Goal: Task Accomplishment & Management: Manage account settings

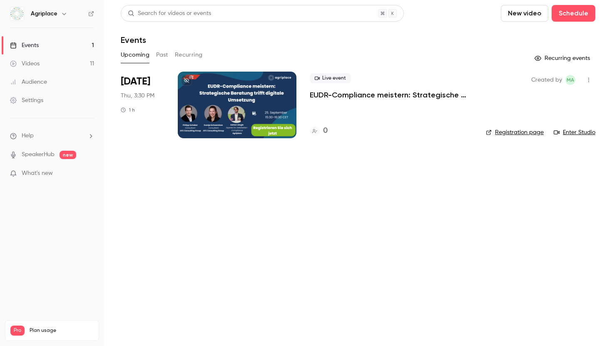
click at [63, 62] on link "Videos 11" at bounding box center [52, 64] width 104 height 18
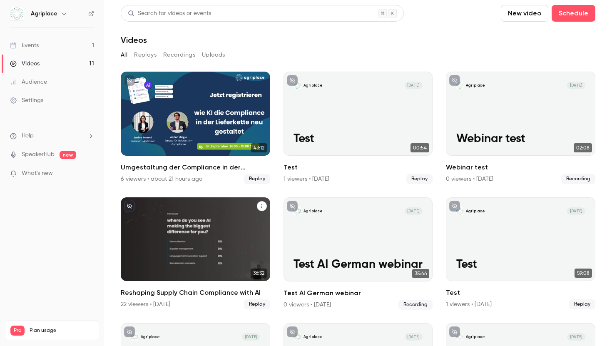
click at [176, 291] on h2 "Reshaping Supply Chain Compliance with AI" at bounding box center [195, 293] width 149 height 10
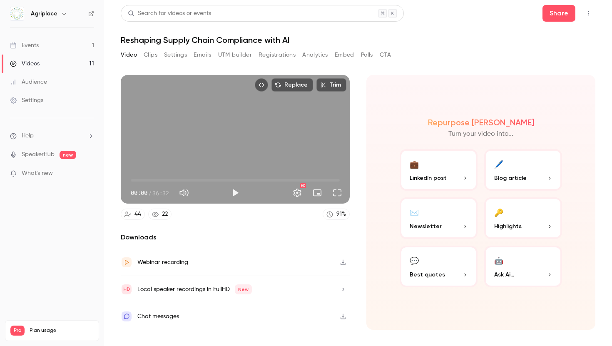
click at [198, 54] on button "Emails" at bounding box center [202, 54] width 17 height 13
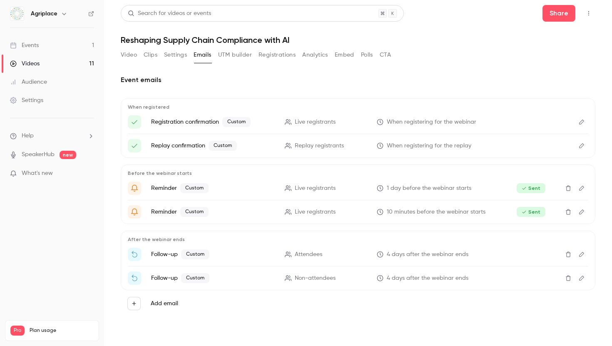
click at [582, 255] on icon "Edit" at bounding box center [581, 254] width 5 height 5
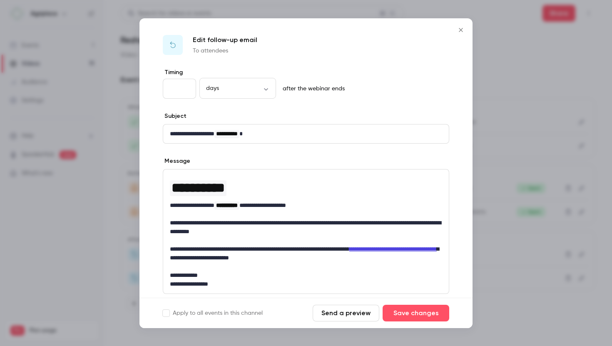
click at [184, 87] on input "*" at bounding box center [179, 89] width 33 height 20
type input "*"
click at [184, 87] on input "*" at bounding box center [179, 89] width 33 height 20
click at [409, 305] on button "Save changes" at bounding box center [416, 313] width 67 height 17
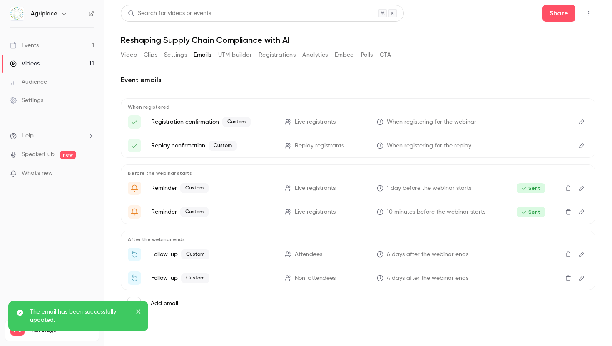
click at [583, 279] on icon "Edit" at bounding box center [581, 278] width 7 height 6
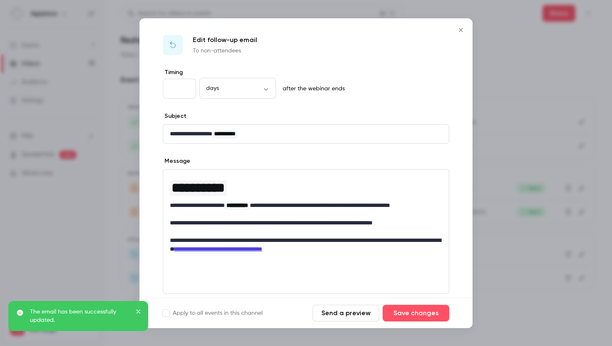
click at [185, 87] on input "*" at bounding box center [179, 89] width 33 height 20
type input "*"
click at [185, 87] on input "*" at bounding box center [179, 89] width 33 height 20
click at [413, 317] on button "Save changes" at bounding box center [416, 313] width 67 height 17
